Goal: Find contact information: Find contact information

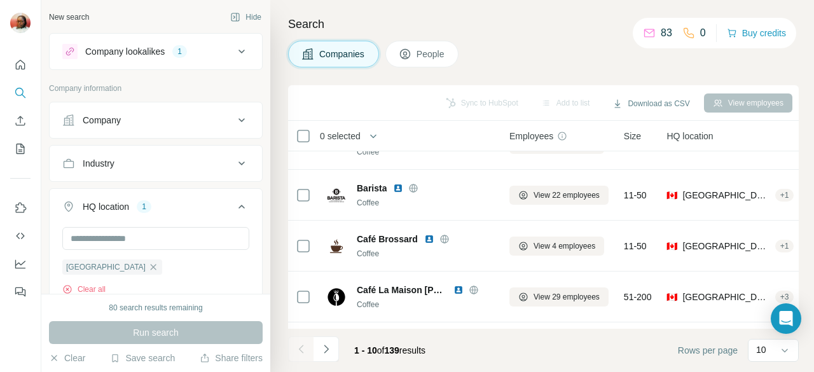
scroll to position [286, 0]
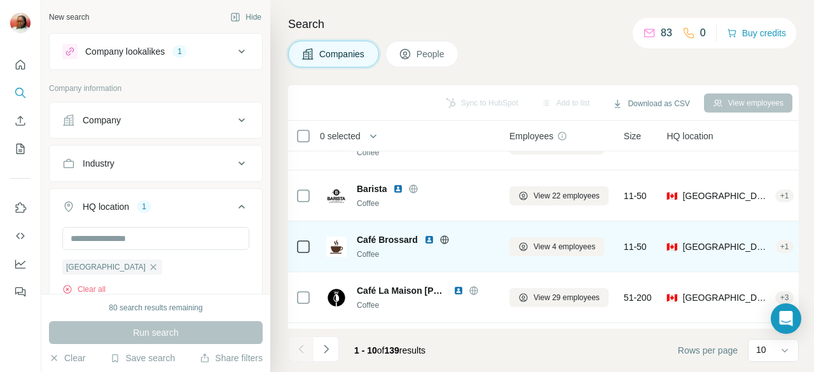
click at [430, 240] on img at bounding box center [429, 240] width 10 height 10
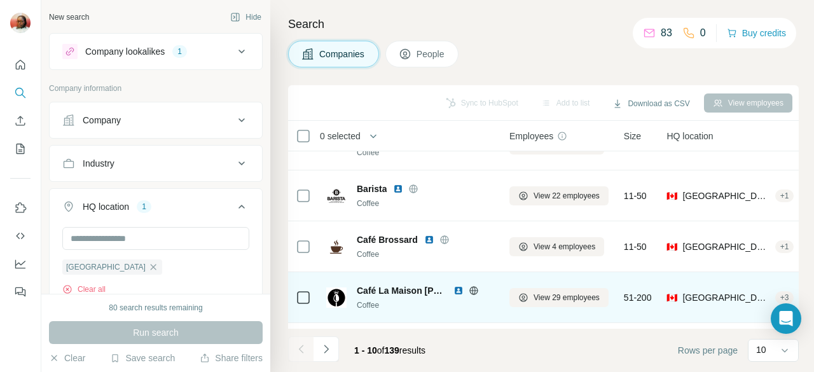
click at [394, 289] on span "Café La Maison [PERSON_NAME]" at bounding box center [402, 290] width 90 height 13
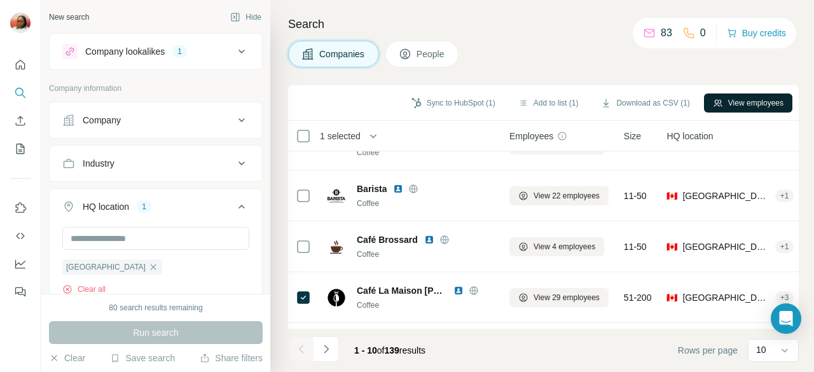
click at [736, 99] on button "View employees" at bounding box center [748, 102] width 88 height 19
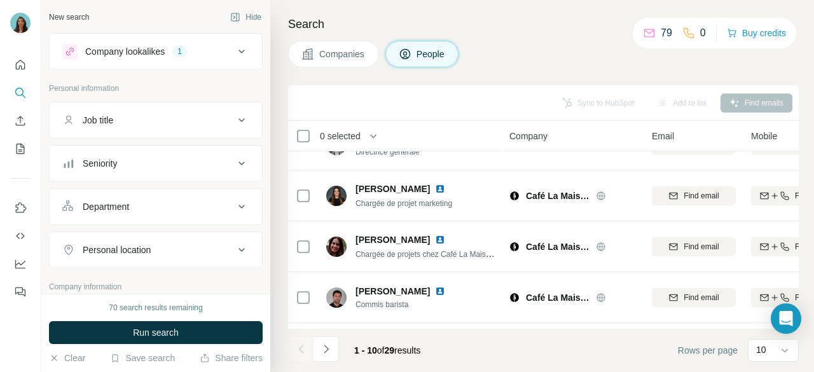
click at [331, 51] on span "Companies" at bounding box center [342, 54] width 46 height 13
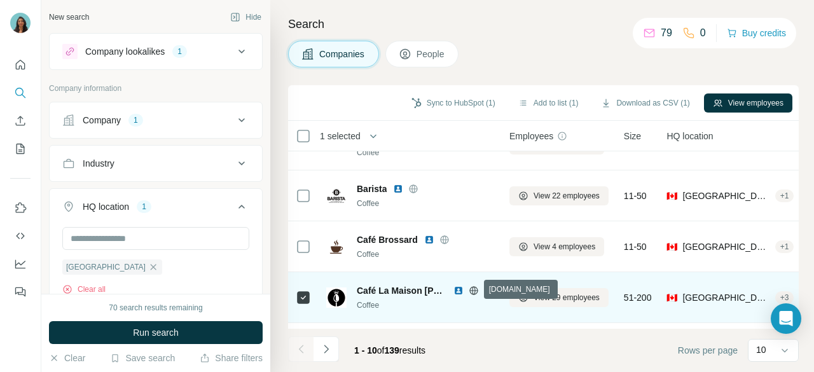
click at [476, 289] on icon at bounding box center [474, 291] width 10 height 10
click at [453, 287] on div "Café La Maison [PERSON_NAME]" at bounding box center [425, 290] width 137 height 13
click at [460, 289] on img at bounding box center [458, 291] width 10 height 10
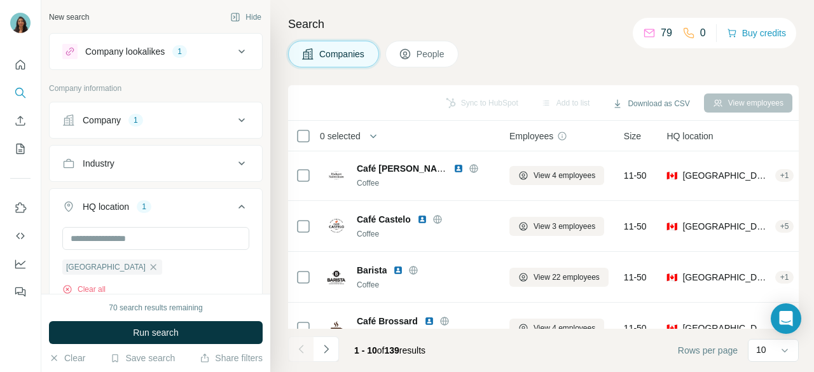
scroll to position [195, 0]
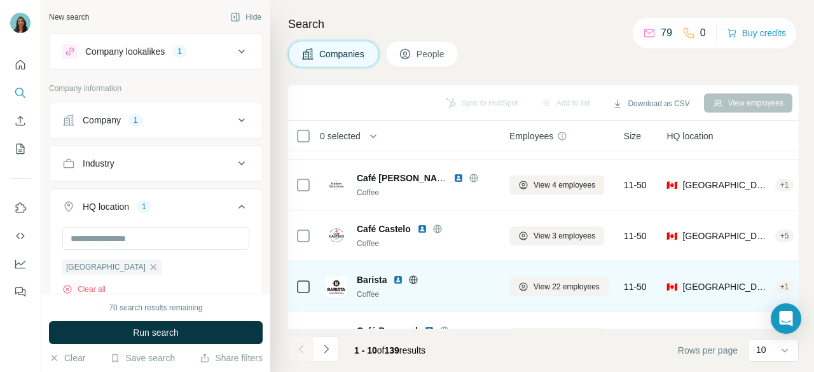
click at [397, 279] on img at bounding box center [398, 280] width 10 height 10
click at [576, 289] on span "View 22 employees" at bounding box center [567, 286] width 66 height 11
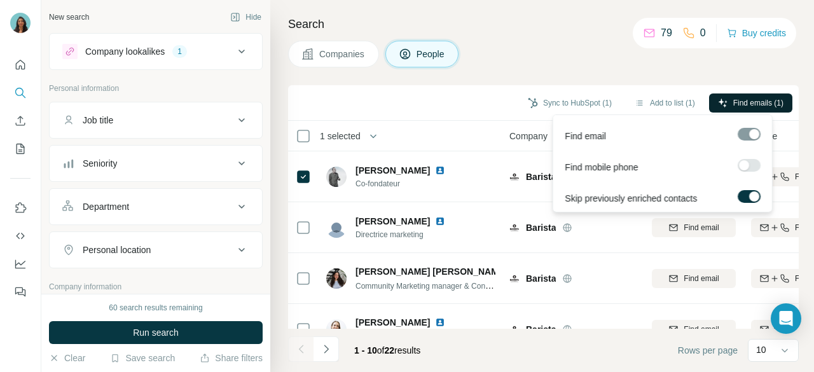
click at [743, 102] on span "Find emails (1)" at bounding box center [758, 102] width 50 height 11
